Goal: Task Accomplishment & Management: Complete application form

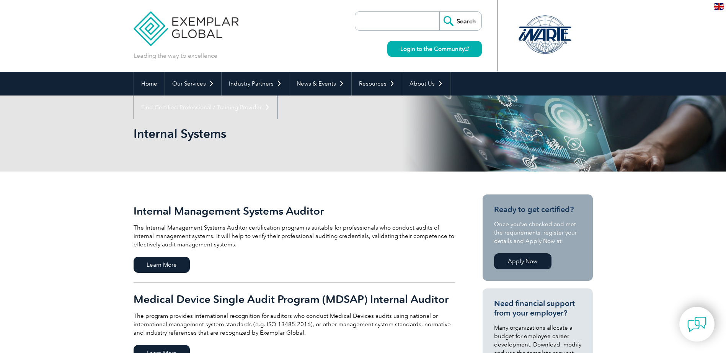
click at [412, 13] on input "search" at bounding box center [399, 21] width 80 height 18
type input "MDSAP"
click at [439, 12] on input "Search" at bounding box center [460, 21] width 42 height 18
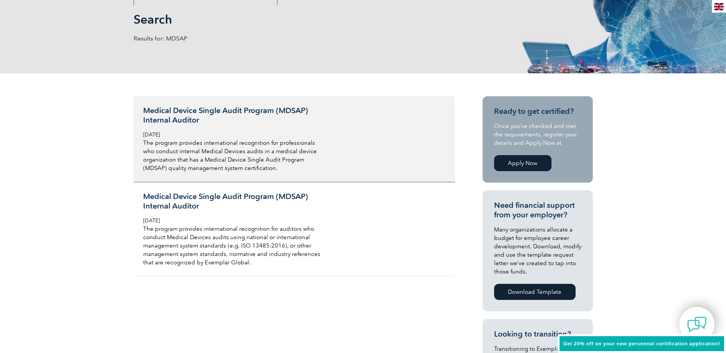
scroll to position [115, 0]
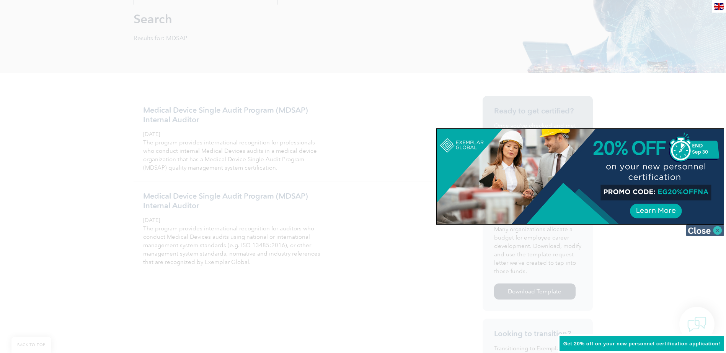
click at [709, 233] on img at bounding box center [704, 230] width 38 height 11
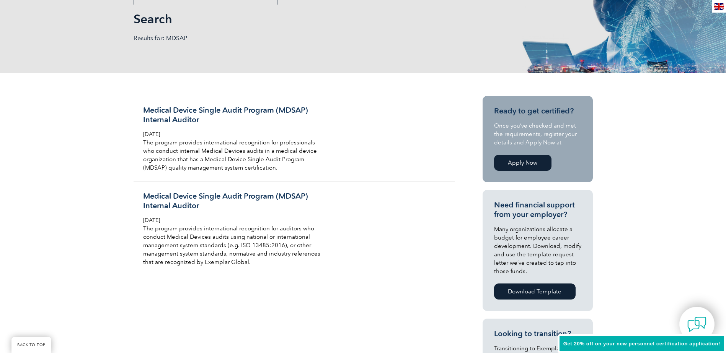
click at [521, 166] on link "Apply Now" at bounding box center [522, 163] width 57 height 16
